Goal: Information Seeking & Learning: Learn about a topic

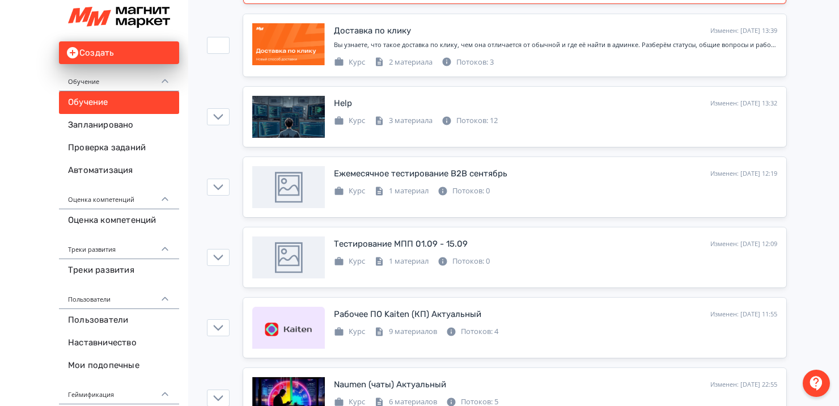
scroll to position [227, 0]
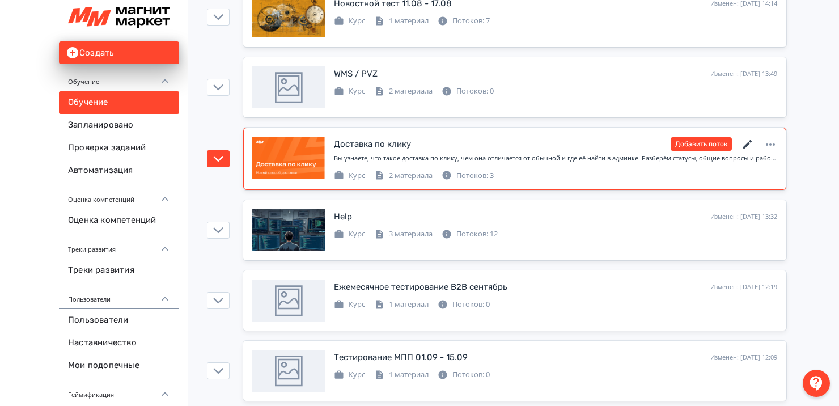
click at [748, 142] on icon at bounding box center [747, 144] width 9 height 9
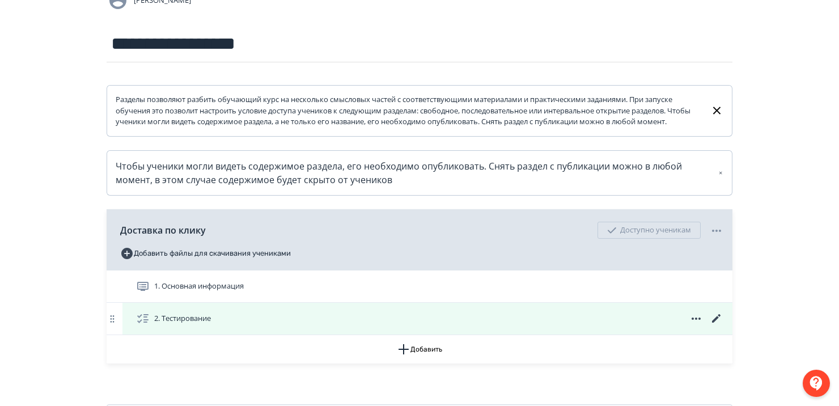
scroll to position [175, 0]
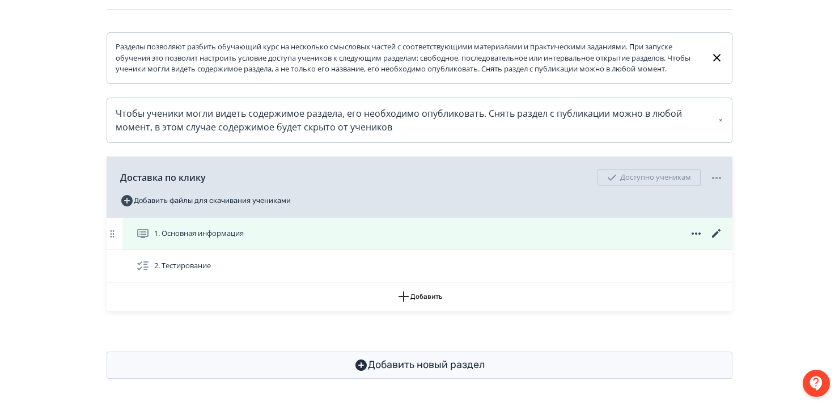
click at [208, 232] on span "1. Основная информация" at bounding box center [199, 233] width 90 height 11
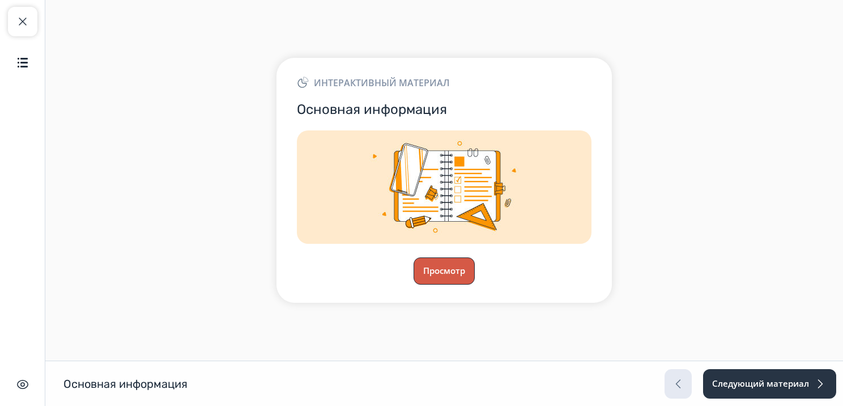
click at [439, 264] on button "Просмотр" at bounding box center [444, 270] width 61 height 27
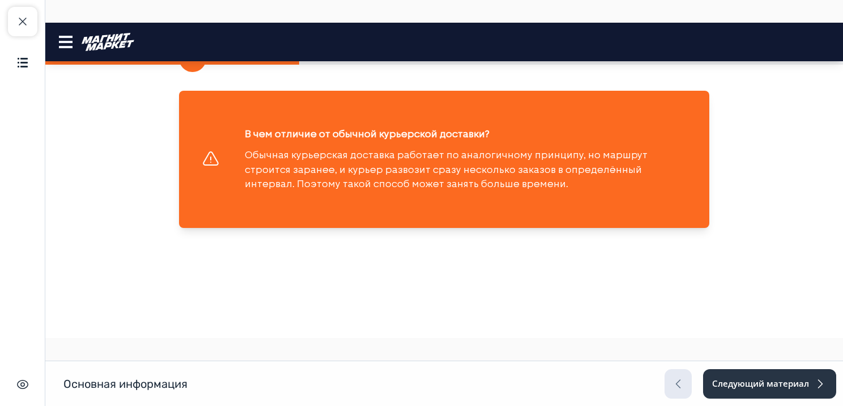
scroll to position [1167, 0]
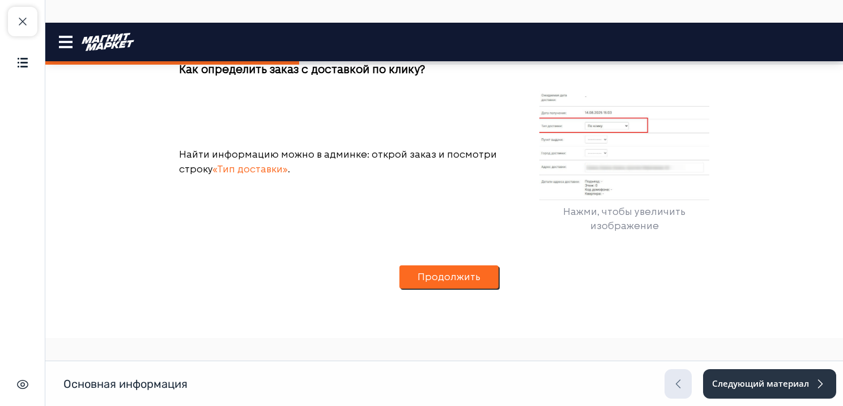
click at [426, 263] on div "Продолжить" at bounding box center [449, 277] width 99 height 51
click at [428, 277] on button "Продолжить" at bounding box center [449, 277] width 99 height 24
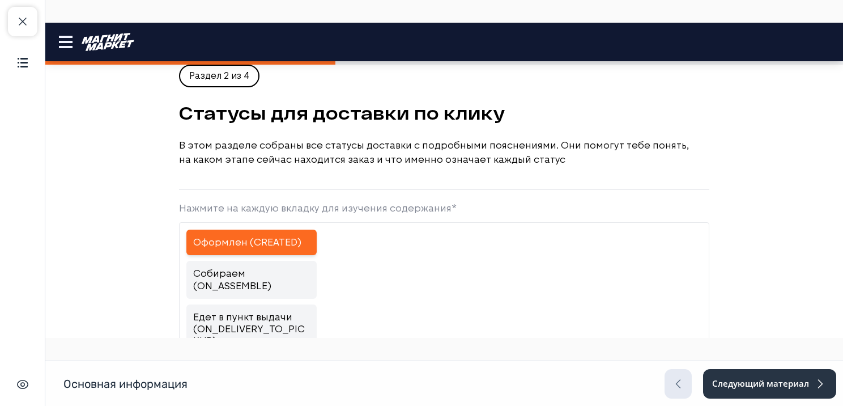
scroll to position [0, 0]
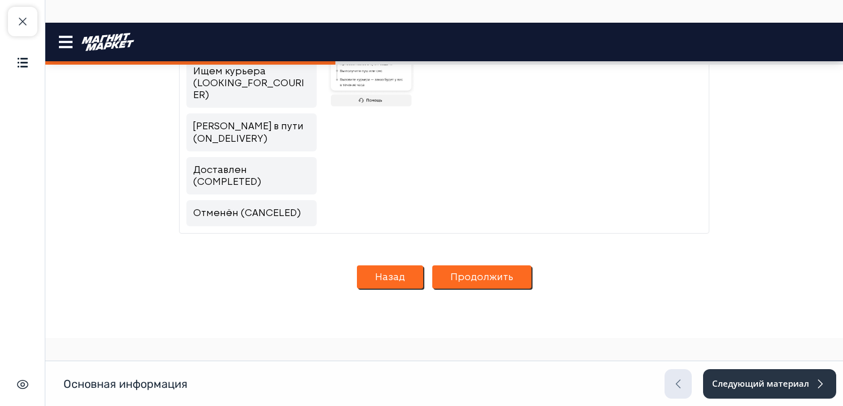
click at [517, 273] on button "Продолжить" at bounding box center [481, 277] width 99 height 24
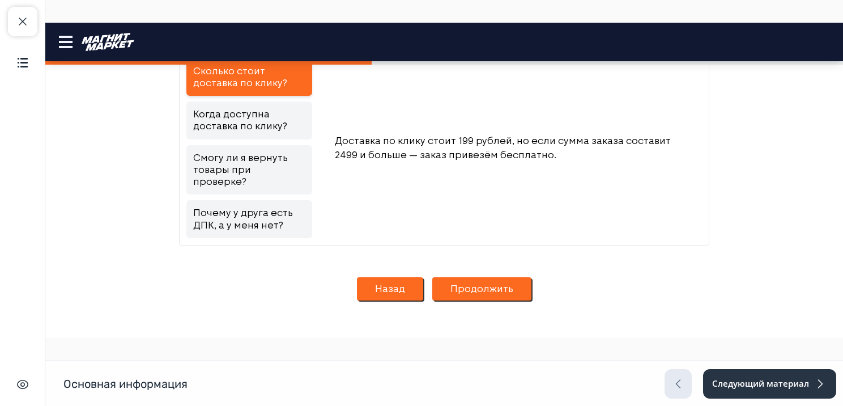
click at [487, 277] on button "Продолжить" at bounding box center [481, 289] width 99 height 24
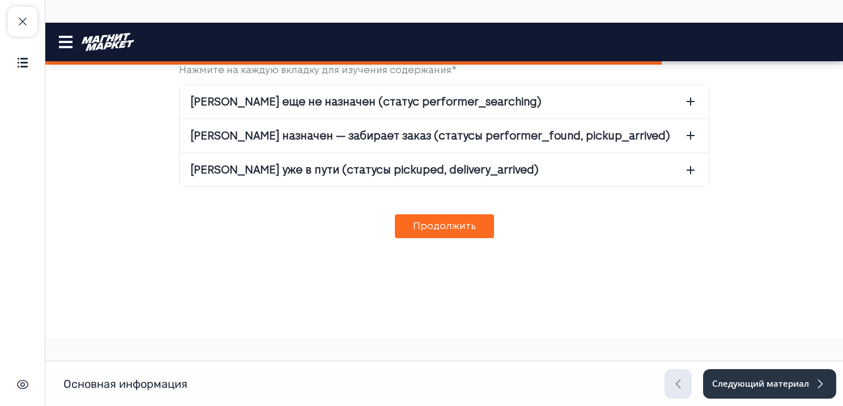
scroll to position [1361, 0]
click at [373, 102] on span "[PERSON_NAME] еще не назначен (статус performer_searching)" at bounding box center [366, 101] width 351 height 15
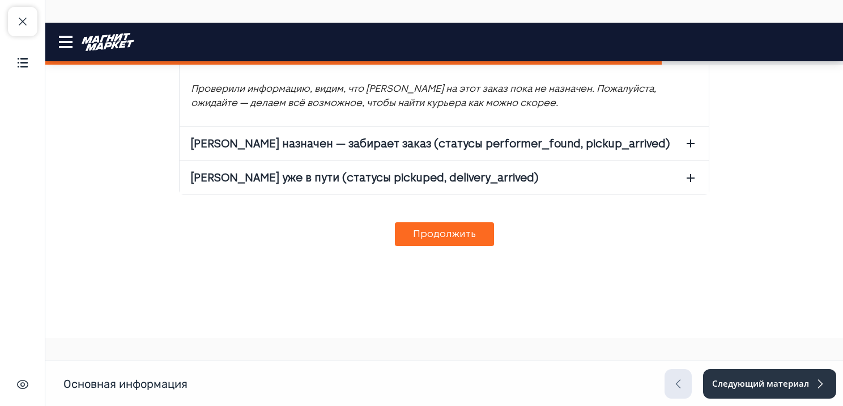
click at [322, 151] on span "[PERSON_NAME] назначен — забирает заказ (статусы performer_found, pickup_arrive…" at bounding box center [430, 143] width 479 height 15
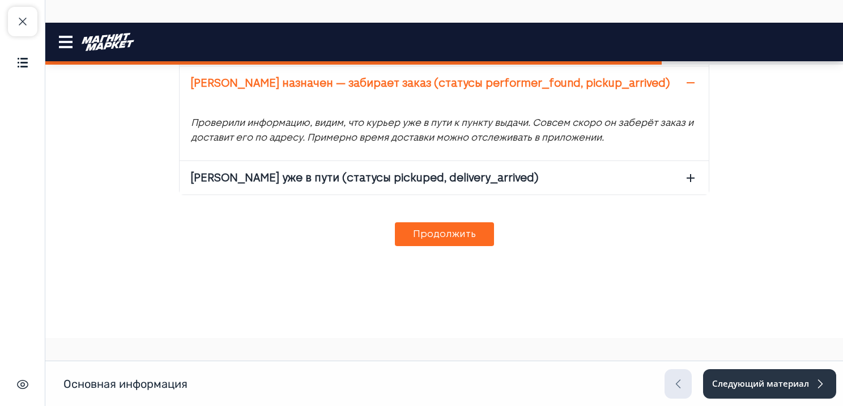
click at [346, 185] on span "[PERSON_NAME] уже в пути (статусы pickuped, delivery_arrived)" at bounding box center [365, 177] width 348 height 15
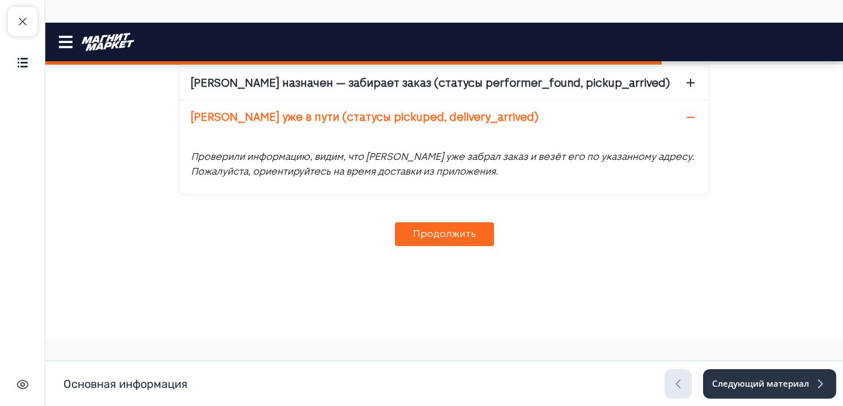
click at [440, 246] on button "Продолжить" at bounding box center [444, 234] width 99 height 24
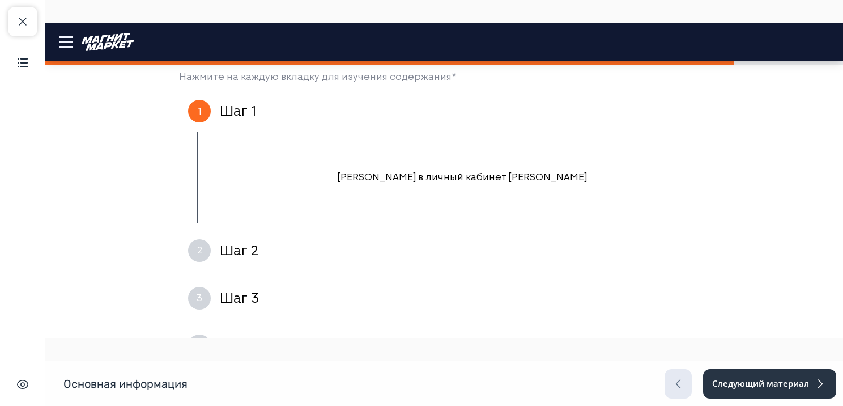
scroll to position [1633, 0]
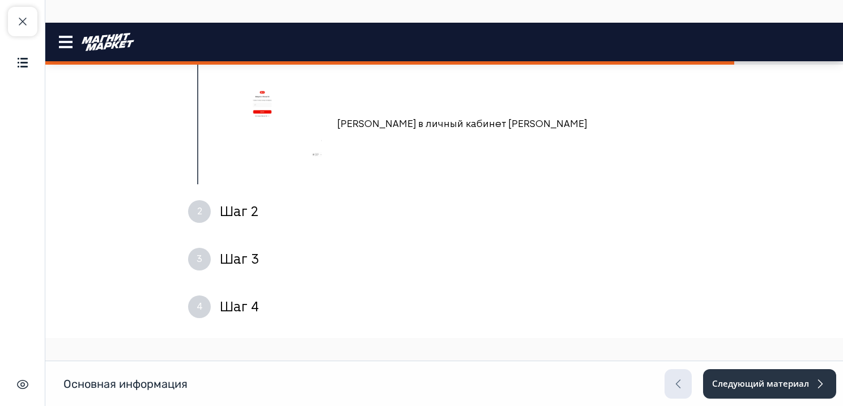
click at [251, 141] on div at bounding box center [262, 124] width 128 height 76
click at [257, 152] on img at bounding box center [262, 123] width 119 height 67
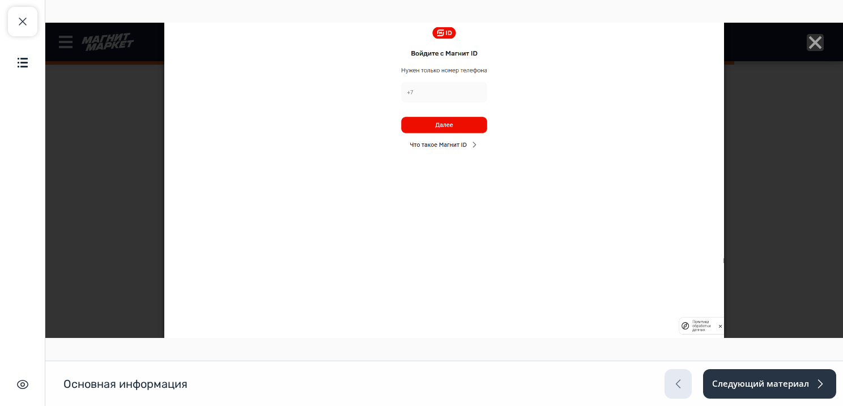
scroll to position [1123, 0]
click at [810, 42] on icon "Close" at bounding box center [815, 42] width 17 height 17
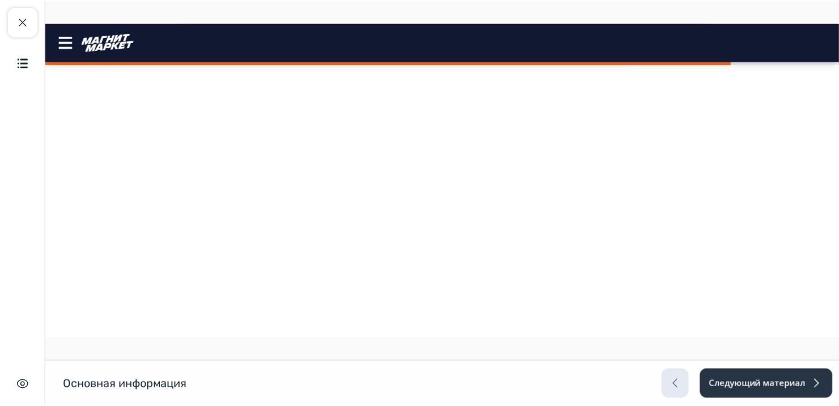
scroll to position [0, 0]
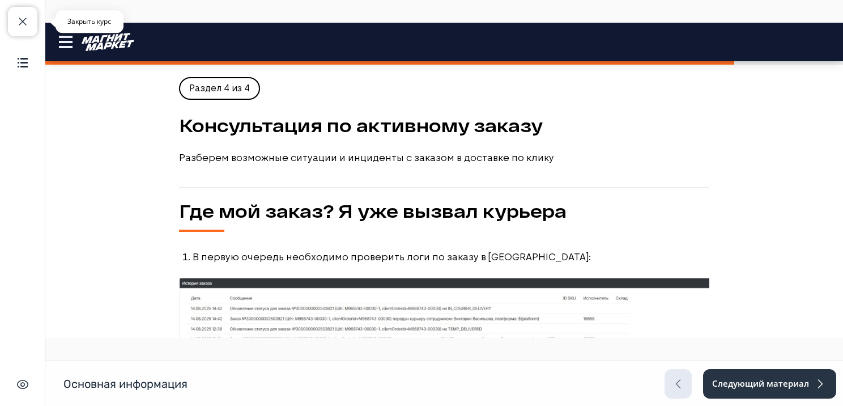
click at [23, 16] on span "button" at bounding box center [23, 22] width 14 height 14
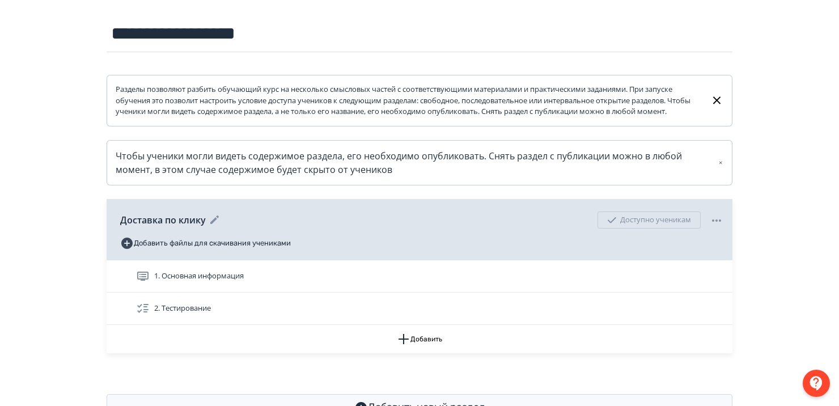
scroll to position [175, 0]
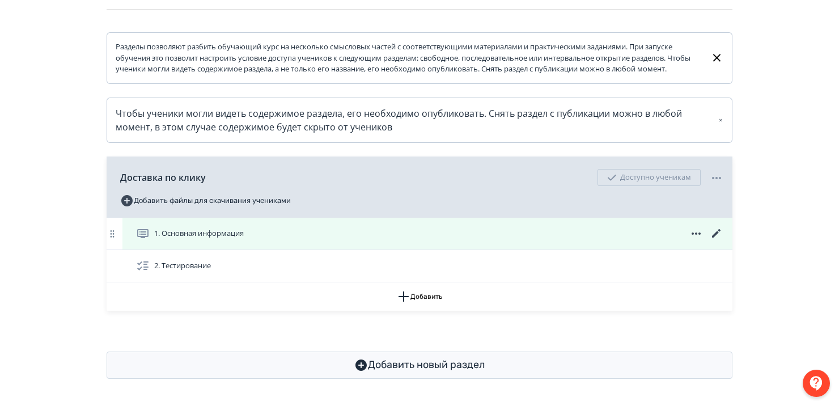
click at [714, 233] on icon at bounding box center [717, 234] width 14 height 14
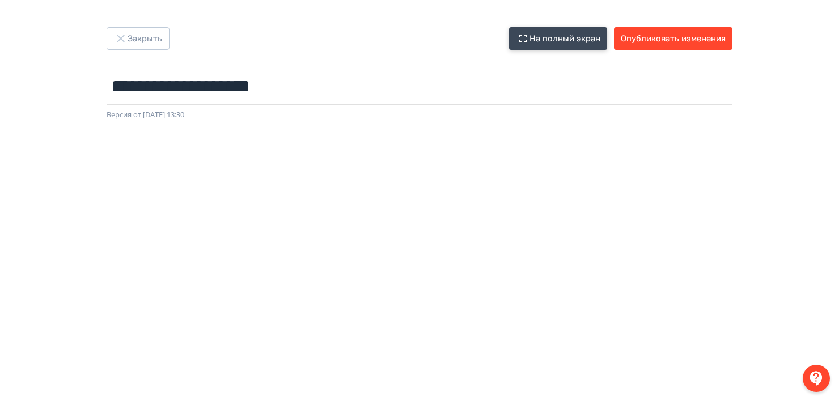
click at [564, 46] on button "На полный экран" at bounding box center [558, 38] width 98 height 23
drag, startPoint x: 708, startPoint y: 36, endPoint x: 699, endPoint y: 66, distance: 31.0
click at [708, 36] on button "Опубликовать изменения" at bounding box center [673, 38] width 118 height 23
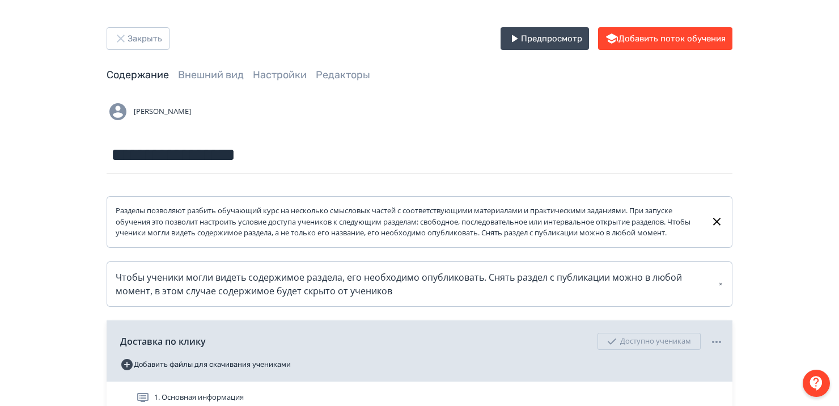
scroll to position [175, 0]
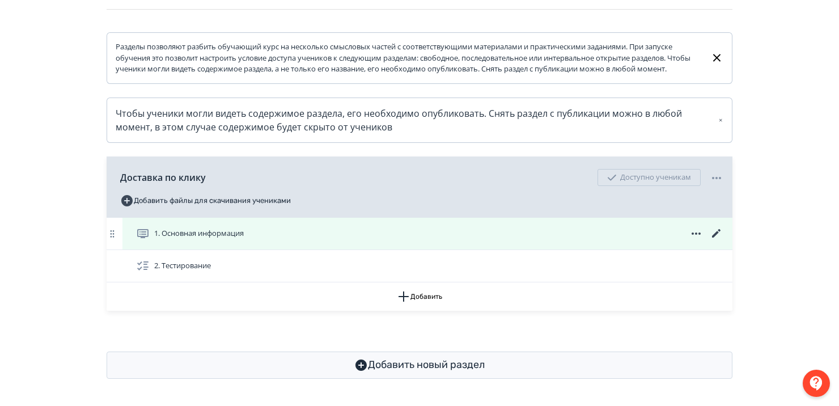
click at [224, 243] on div "1. Основная информация" at bounding box center [427, 234] width 610 height 32
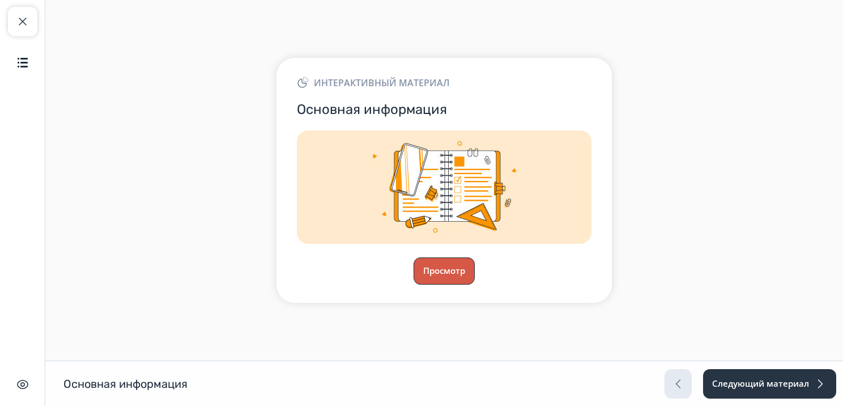
click at [461, 268] on button "Просмотр" at bounding box center [444, 270] width 61 height 27
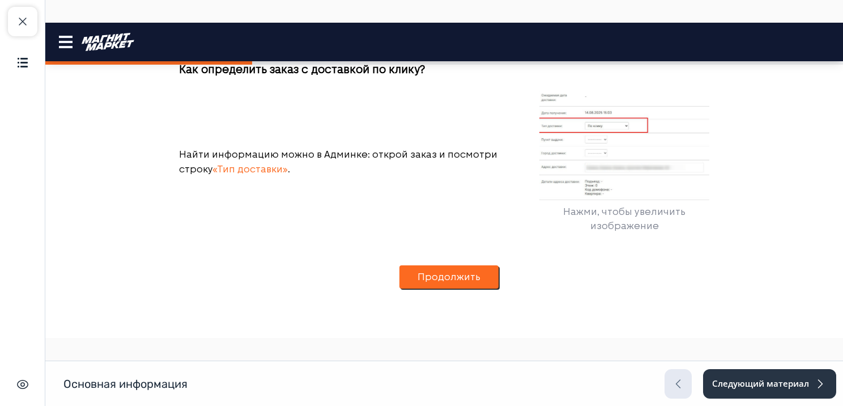
click at [408, 283] on button "Продолжить" at bounding box center [449, 277] width 99 height 24
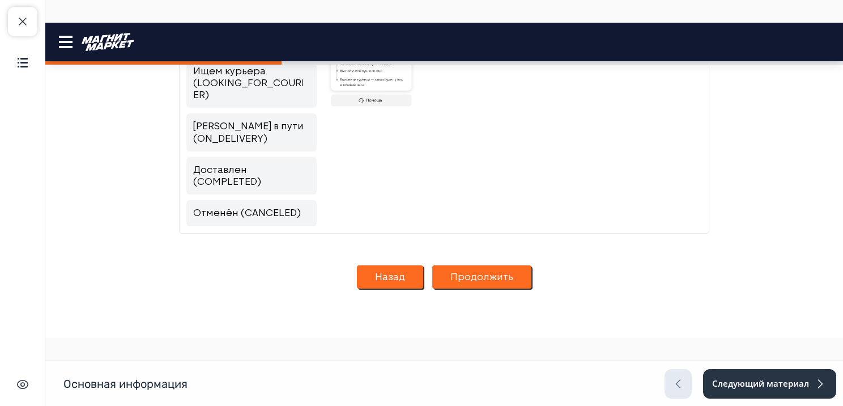
click at [476, 280] on button "Продолжить" at bounding box center [481, 277] width 99 height 24
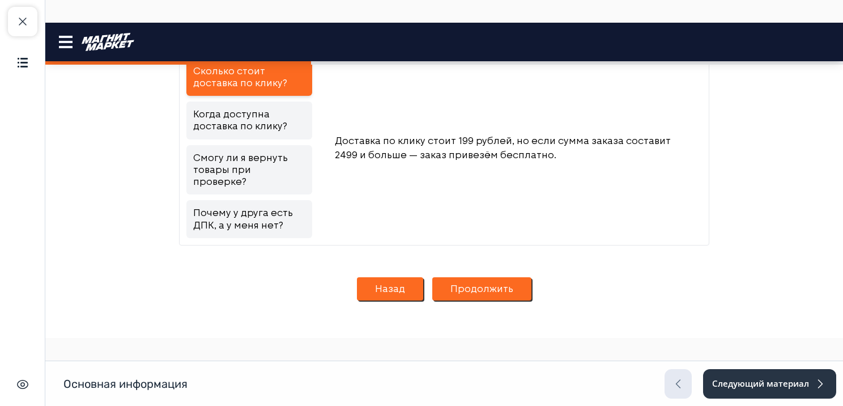
click at [499, 277] on button "Продолжить" at bounding box center [481, 289] width 99 height 24
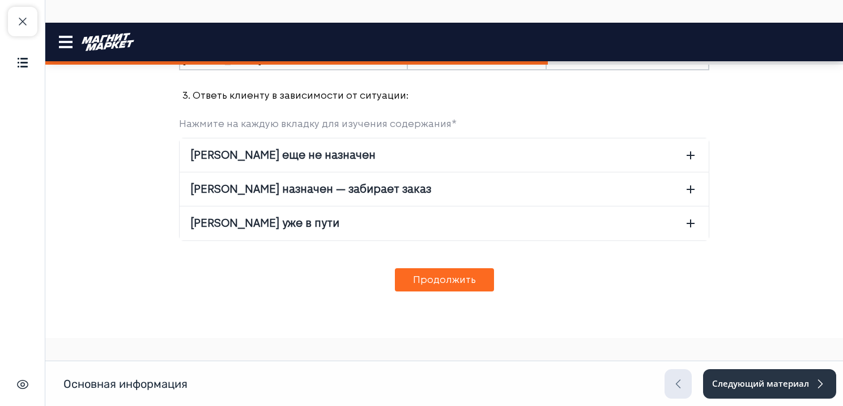
scroll to position [1361, 0]
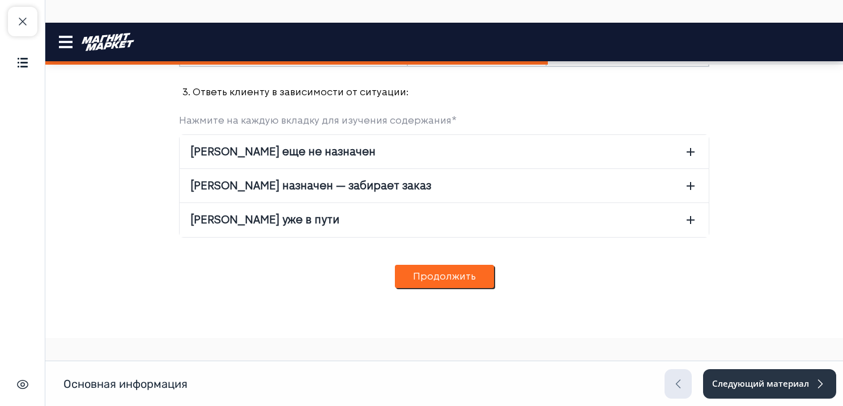
click at [475, 265] on button "Продолжить" at bounding box center [444, 277] width 99 height 24
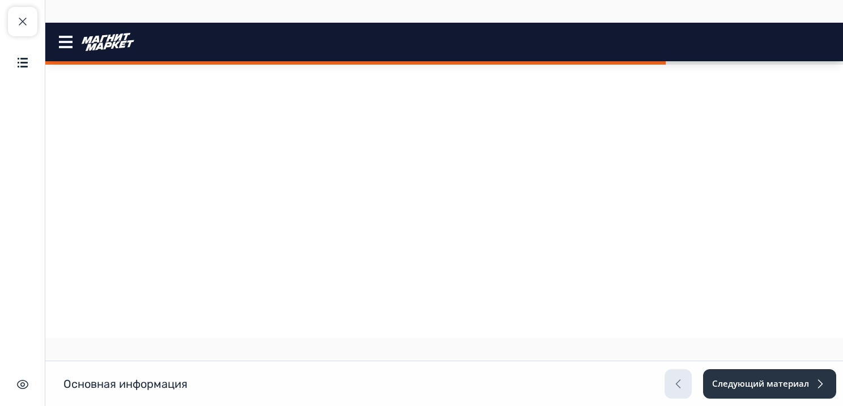
scroll to position [1743, 0]
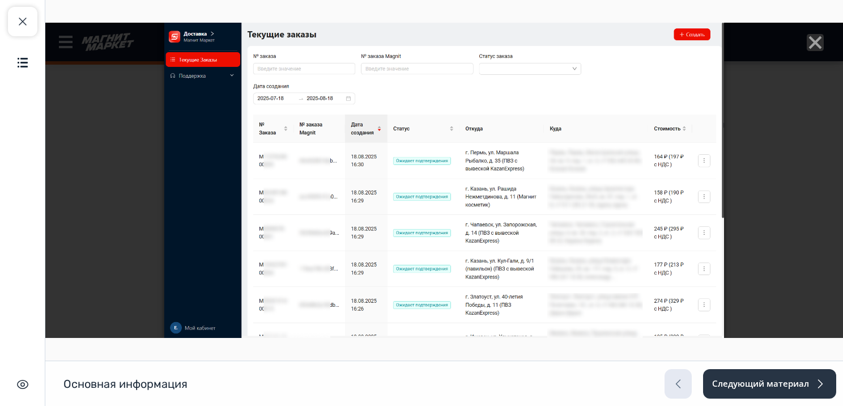
click at [810, 43] on line "Close" at bounding box center [815, 42] width 11 height 11
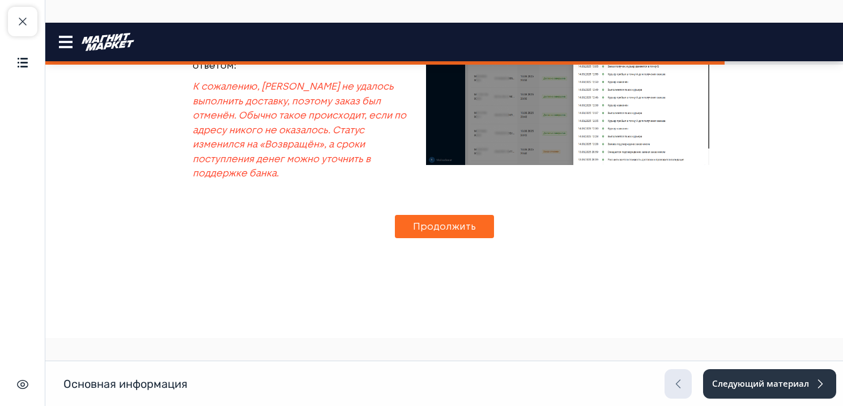
scroll to position [2312, 0]
click at [458, 239] on button "Продолжить" at bounding box center [444, 227] width 99 height 24
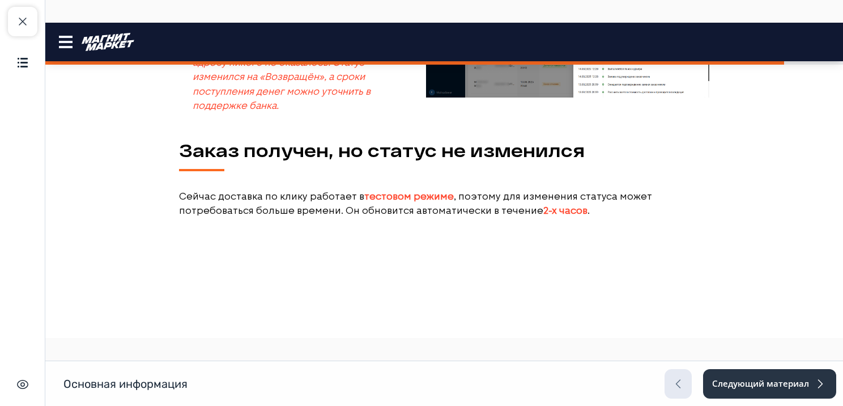
scroll to position [2386, 0]
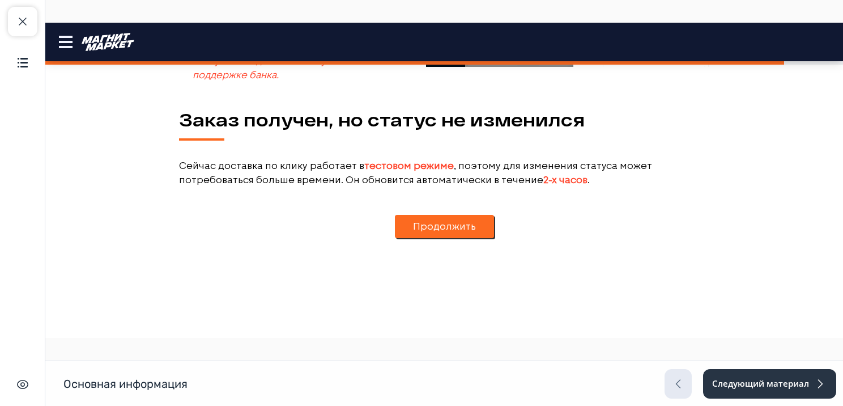
click at [450, 239] on button "Продолжить" at bounding box center [444, 227] width 99 height 24
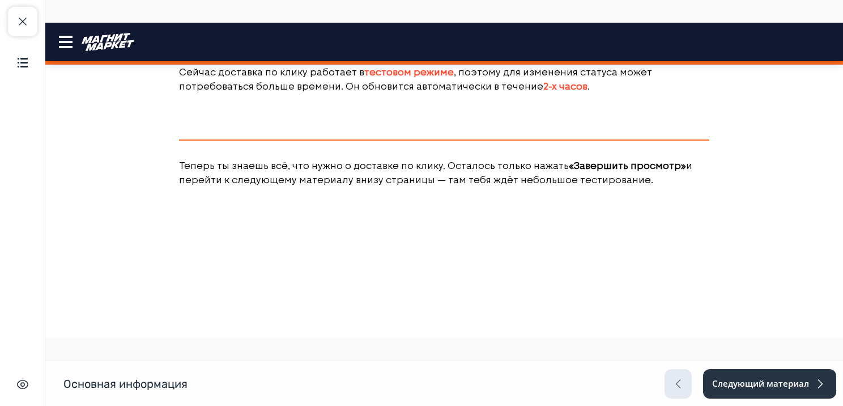
scroll to position [2495, 0]
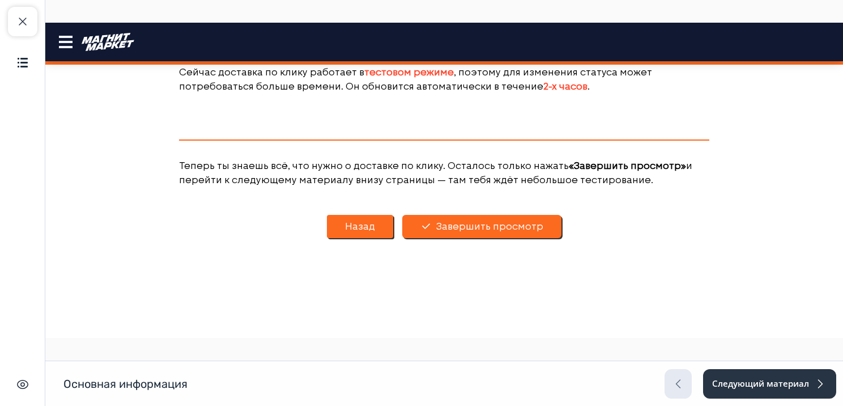
click at [479, 239] on button "Завершить просмотр" at bounding box center [481, 227] width 159 height 24
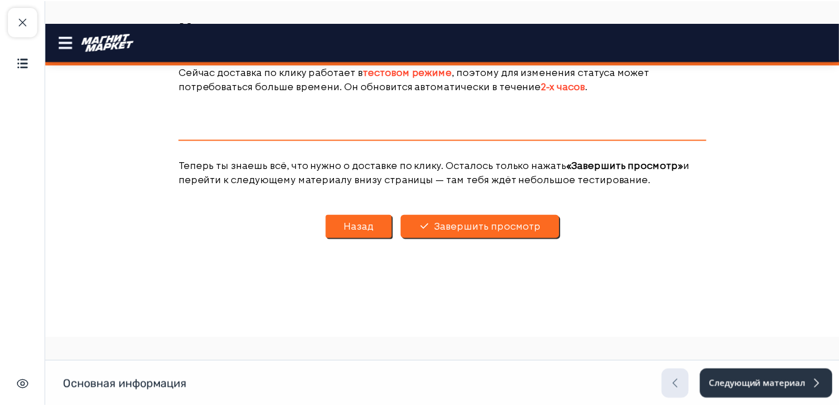
scroll to position [0, 0]
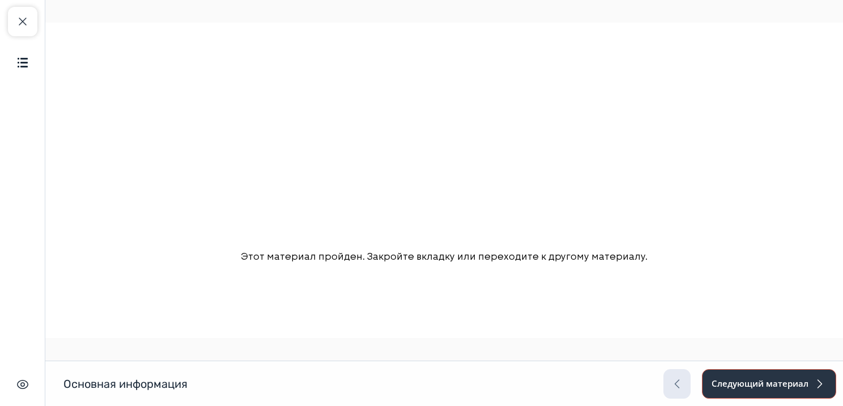
click at [771, 379] on button "Следующий материал" at bounding box center [769, 383] width 134 height 29
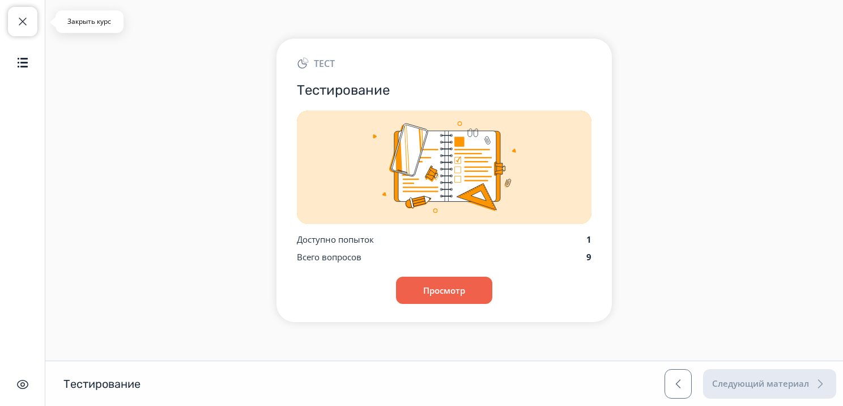
click at [24, 29] on button "Закрыть курс" at bounding box center [22, 21] width 29 height 29
